Goal: Task Accomplishment & Management: Manage account settings

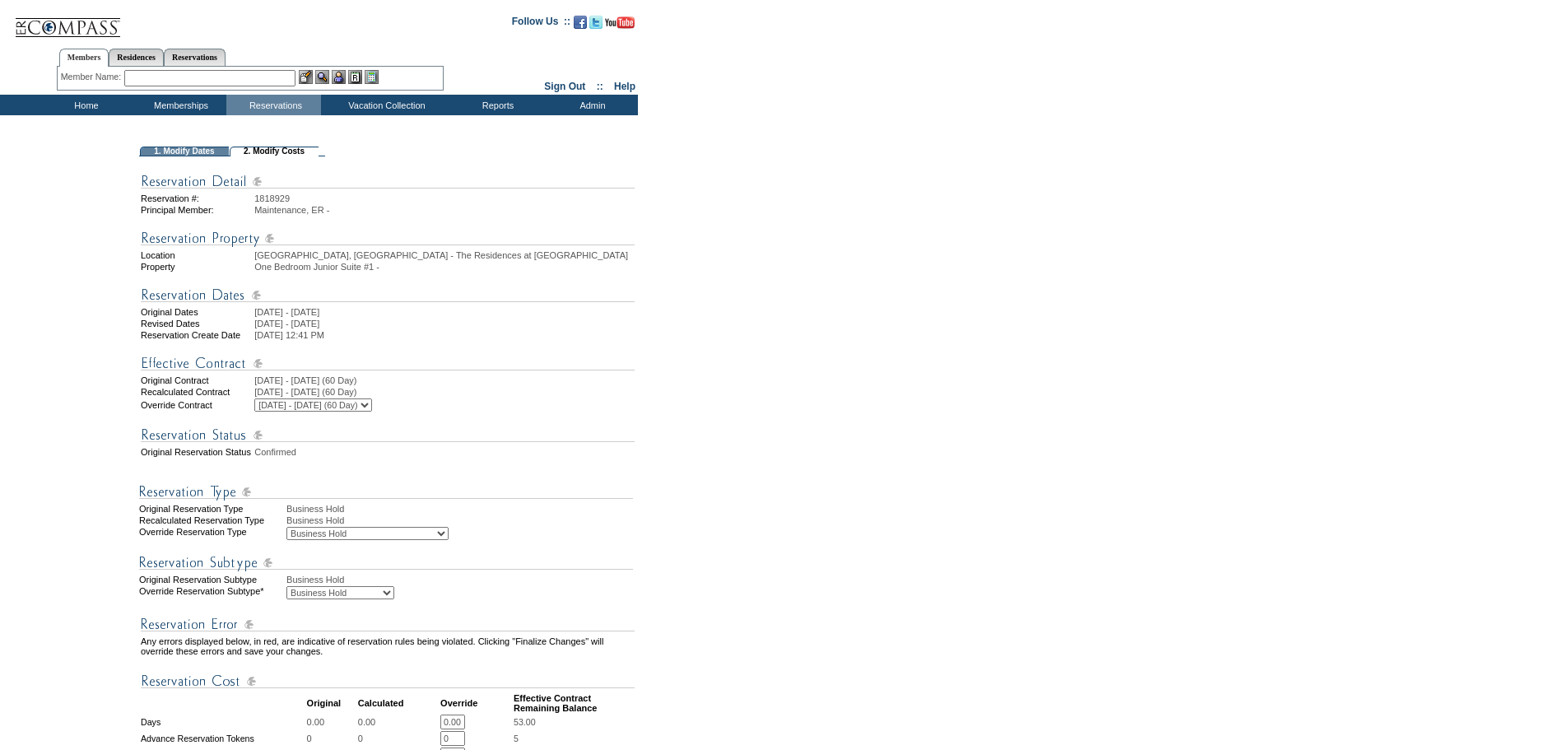
click at [391, 599] on select "Business Hold Pending Prospect Hold" at bounding box center [340, 593] width 108 height 13
select select "PropMaintBusinessHold-PendingProspHold"
click at [286, 599] on select "Business Hold Pending Prospect Hold" at bounding box center [340, 593] width 108 height 13
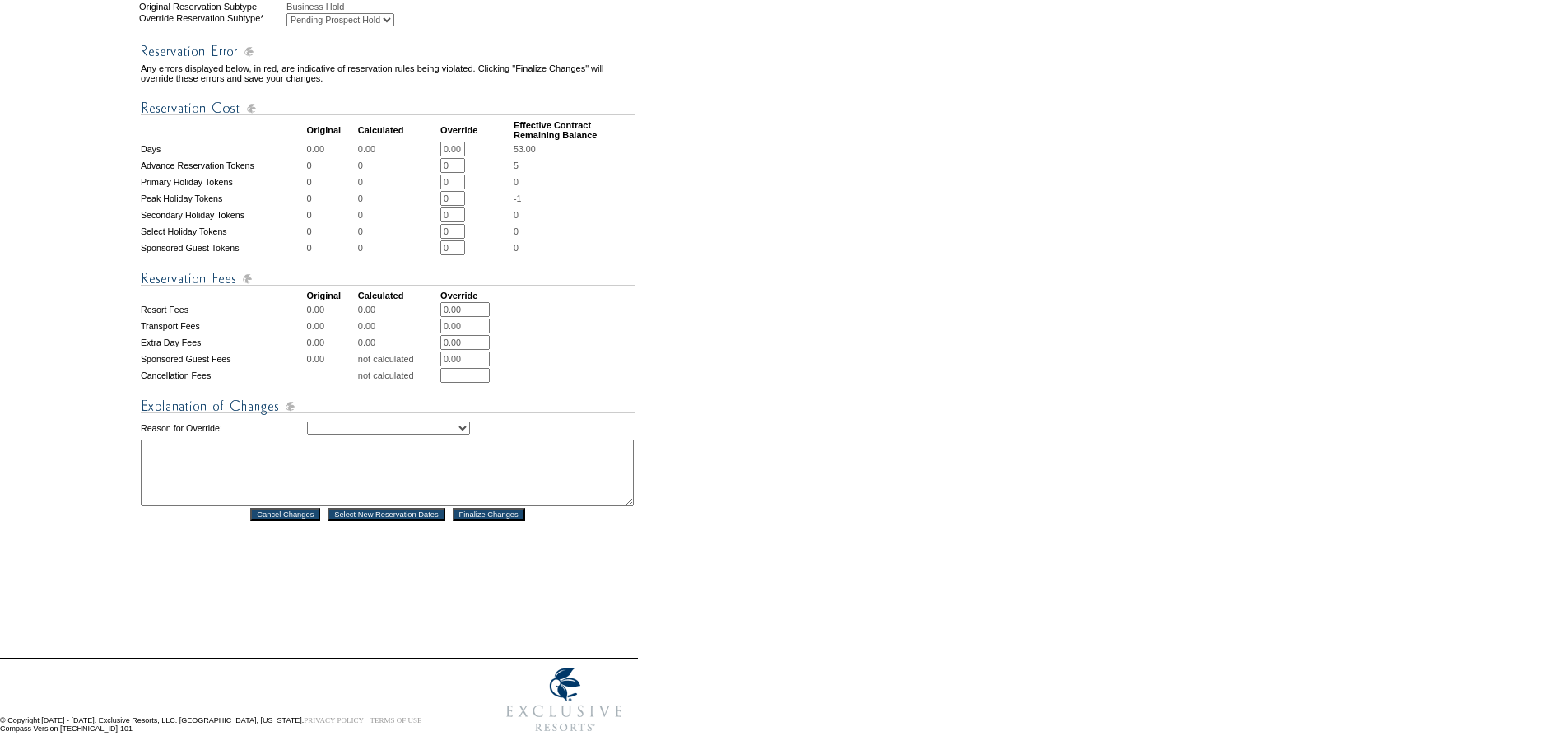
scroll to position [576, 0]
click at [470, 431] on select "Creating Continuous Stay Days Rebooked After Cancellation Editing Occupant Expe…" at bounding box center [388, 425] width 163 height 13
select select "1039"
click at [307, 431] on select "Creating Continuous Stay Days Rebooked After Cancellation Editing Occupant Expe…" at bounding box center [388, 425] width 163 height 13
click at [211, 488] on textarea at bounding box center [387, 469] width 493 height 67
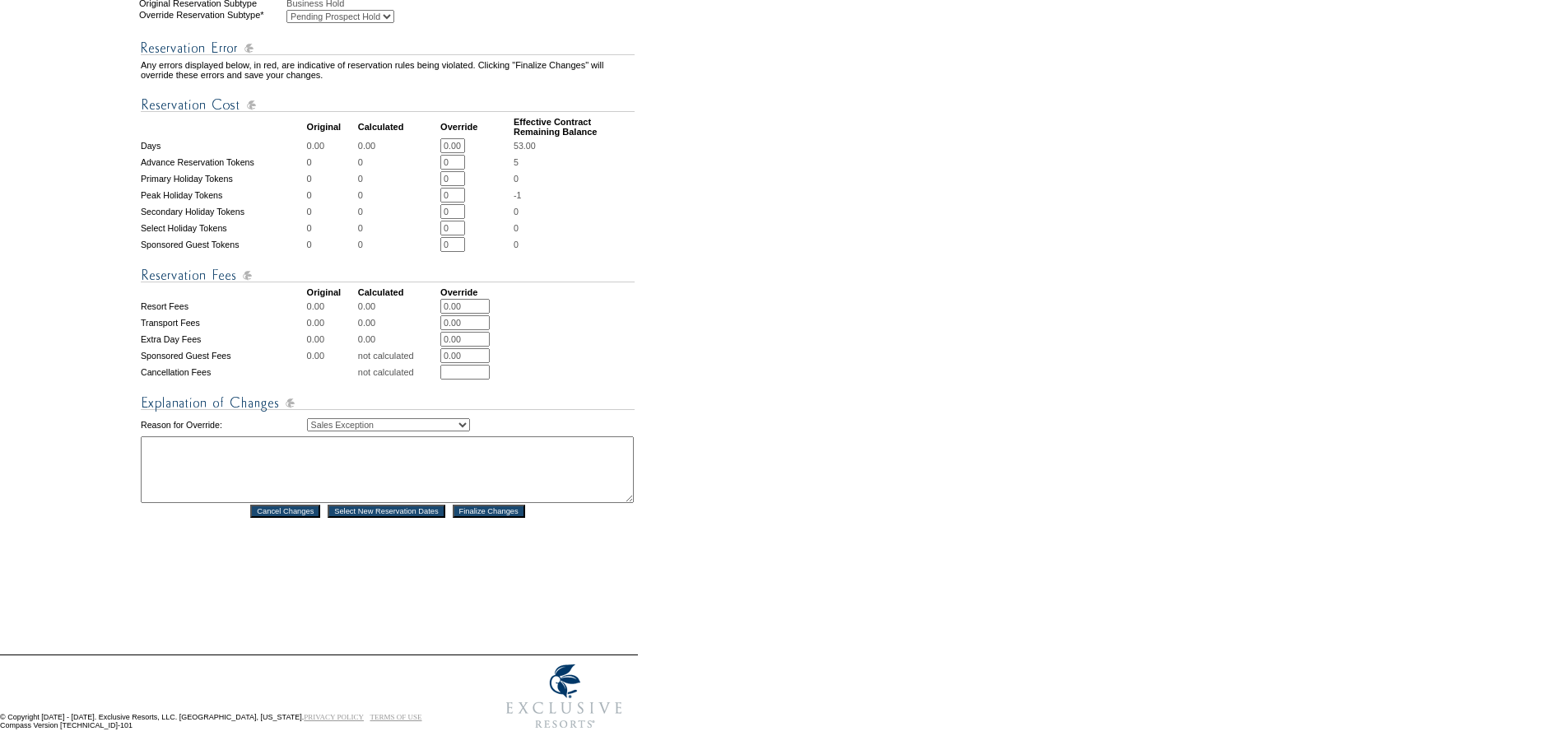
paste textarea "OI: [PERSON_NAME]: [PERSON_NAME]"
type textarea "OI: [PERSON_NAME]: [PERSON_NAME]"
click at [490, 518] on input "Finalize Changes" at bounding box center [488, 511] width 72 height 13
